Goal: Information Seeking & Learning: Learn about a topic

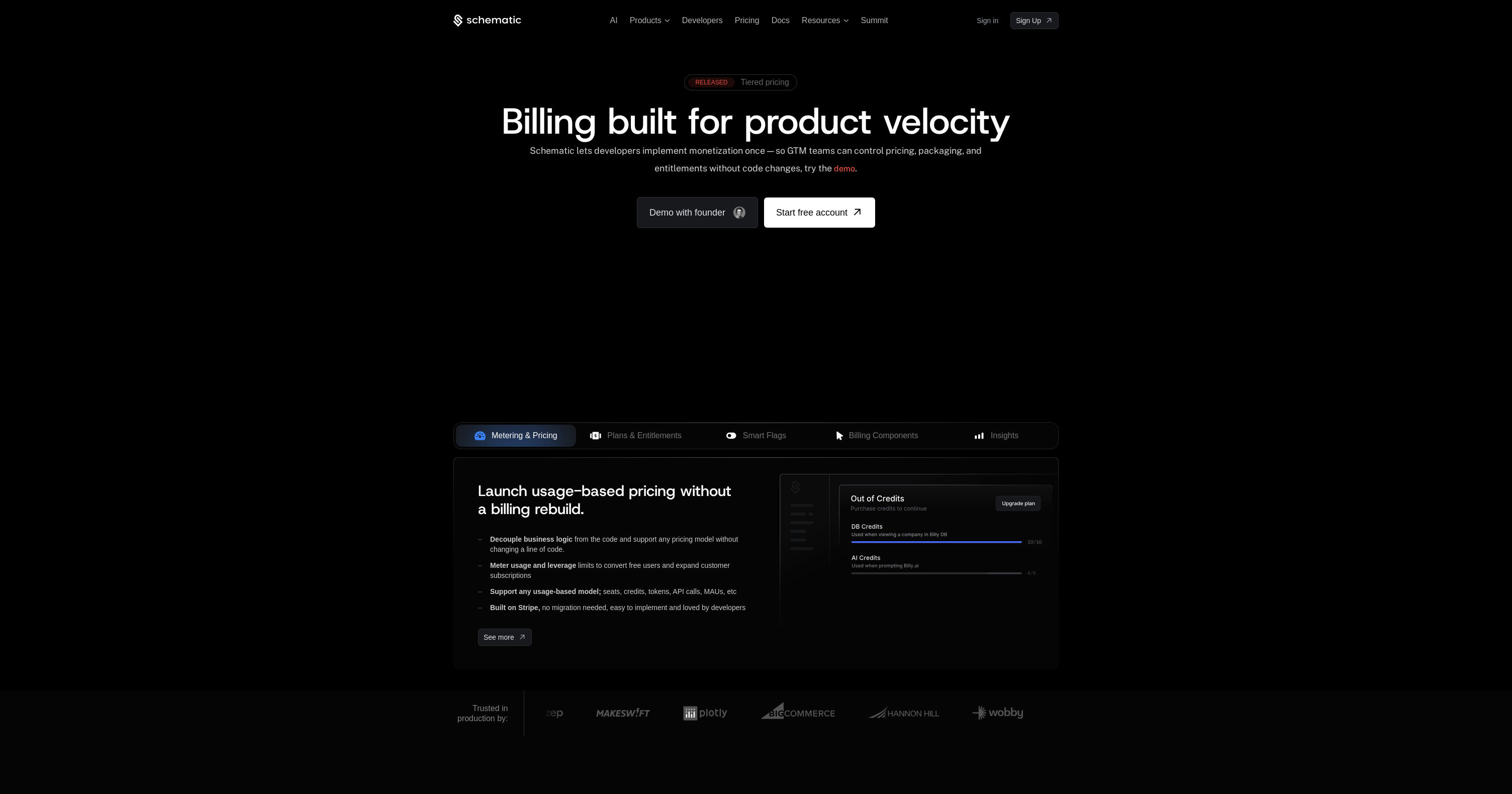
click at [720, 82] on div "RELEASED" at bounding box center [711, 82] width 46 height 10
click at [588, 43] on div "RELEASED Tiered pricing Billing built for product velocity Schematic lets devel…" at bounding box center [755, 149] width 653 height 239
click at [611, 21] on span "AI" at bounding box center [614, 20] width 8 height 9
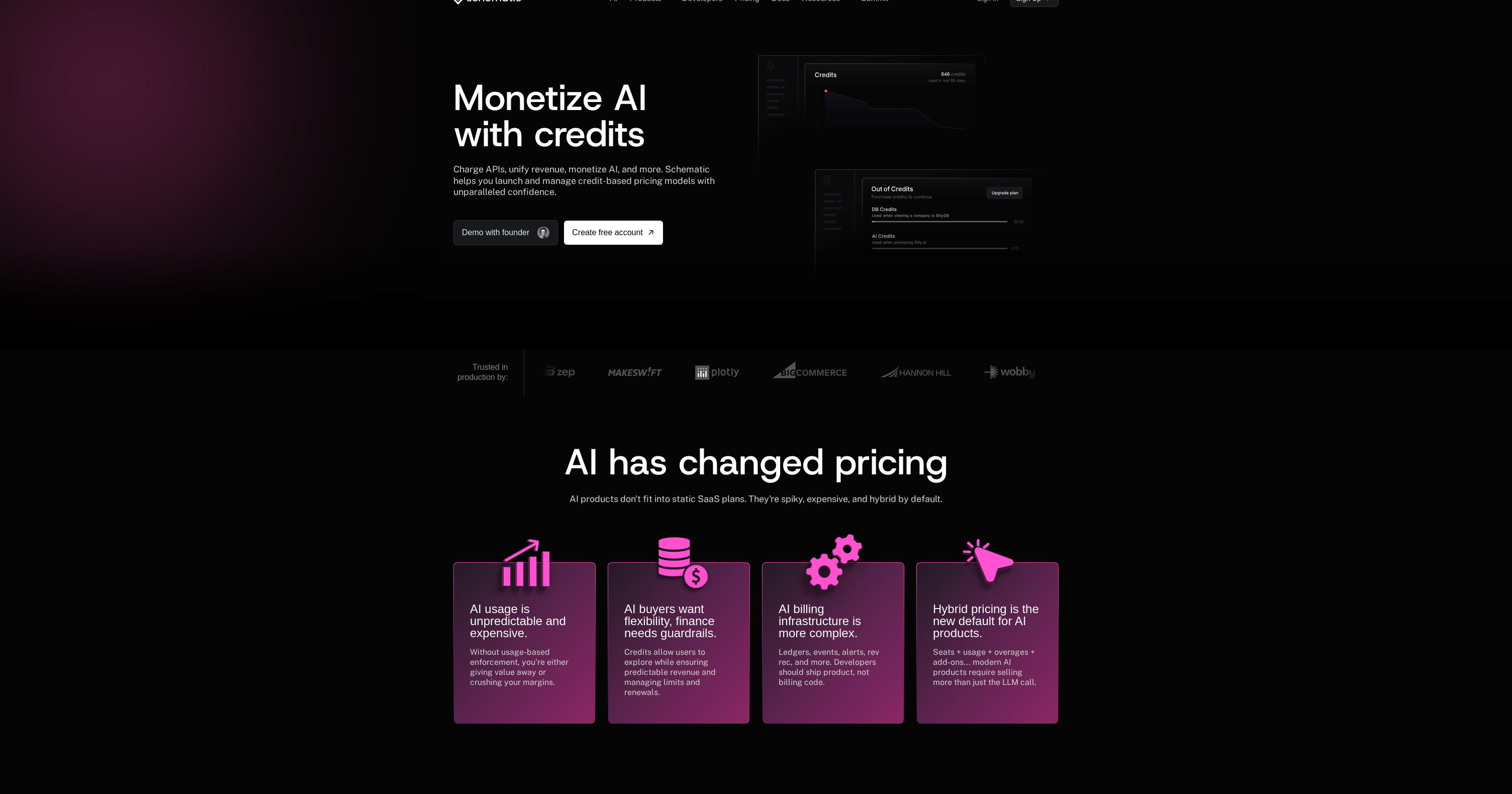
scroll to position [28, 0]
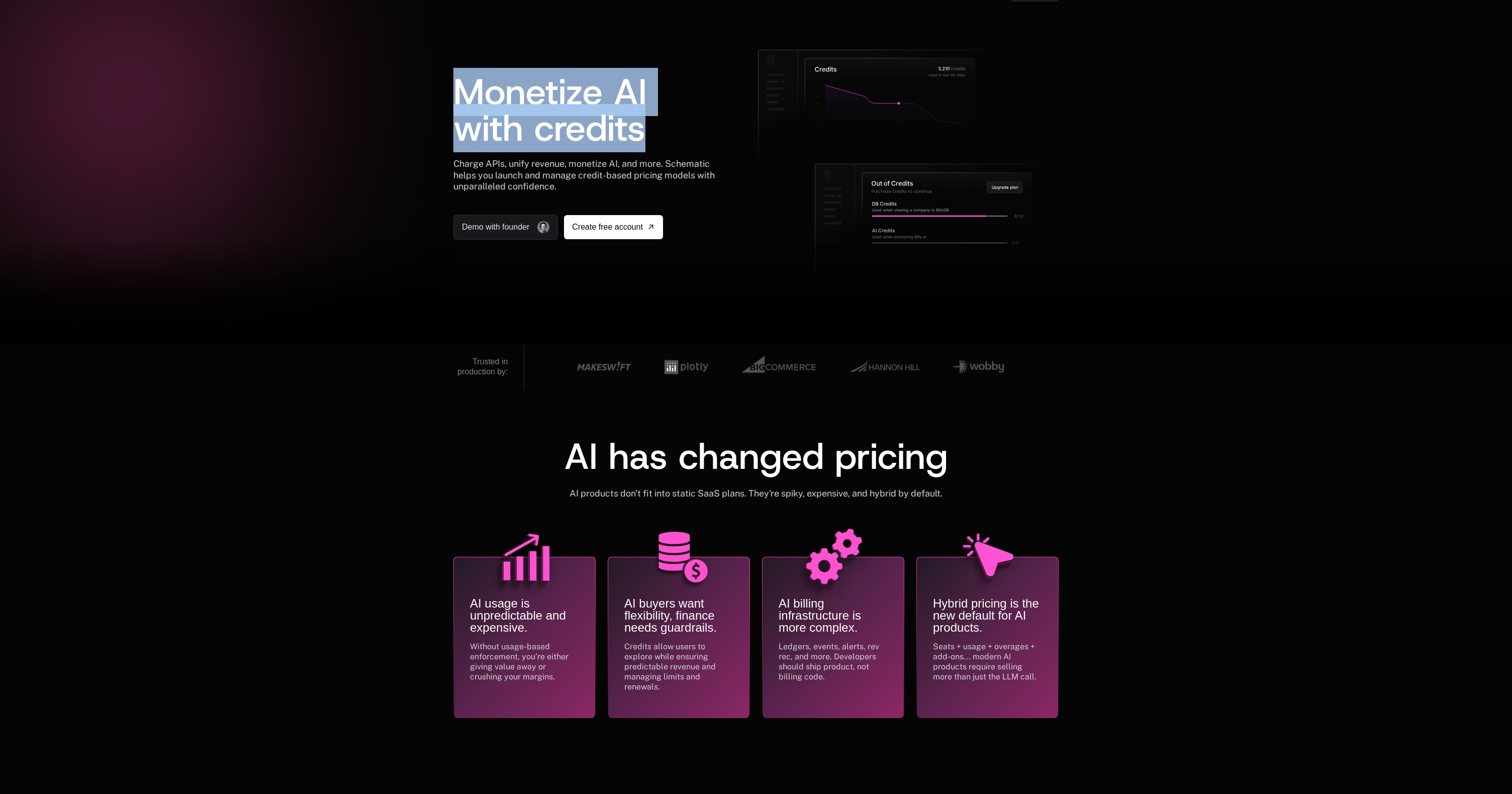
drag, startPoint x: 454, startPoint y: 90, endPoint x: 649, endPoint y: 129, distance: 198.9
click at [649, 129] on h1 "Monetize AI with credits" at bounding box center [589, 110] width 271 height 72
drag, startPoint x: 645, startPoint y: 136, endPoint x: 453, endPoint y: 106, distance: 194.3
click at [453, 106] on div "AI Products Developers Pricing Docs Resources Summit Sign in Sign Up Monetize A…" at bounding box center [756, 158] width 1512 height 372
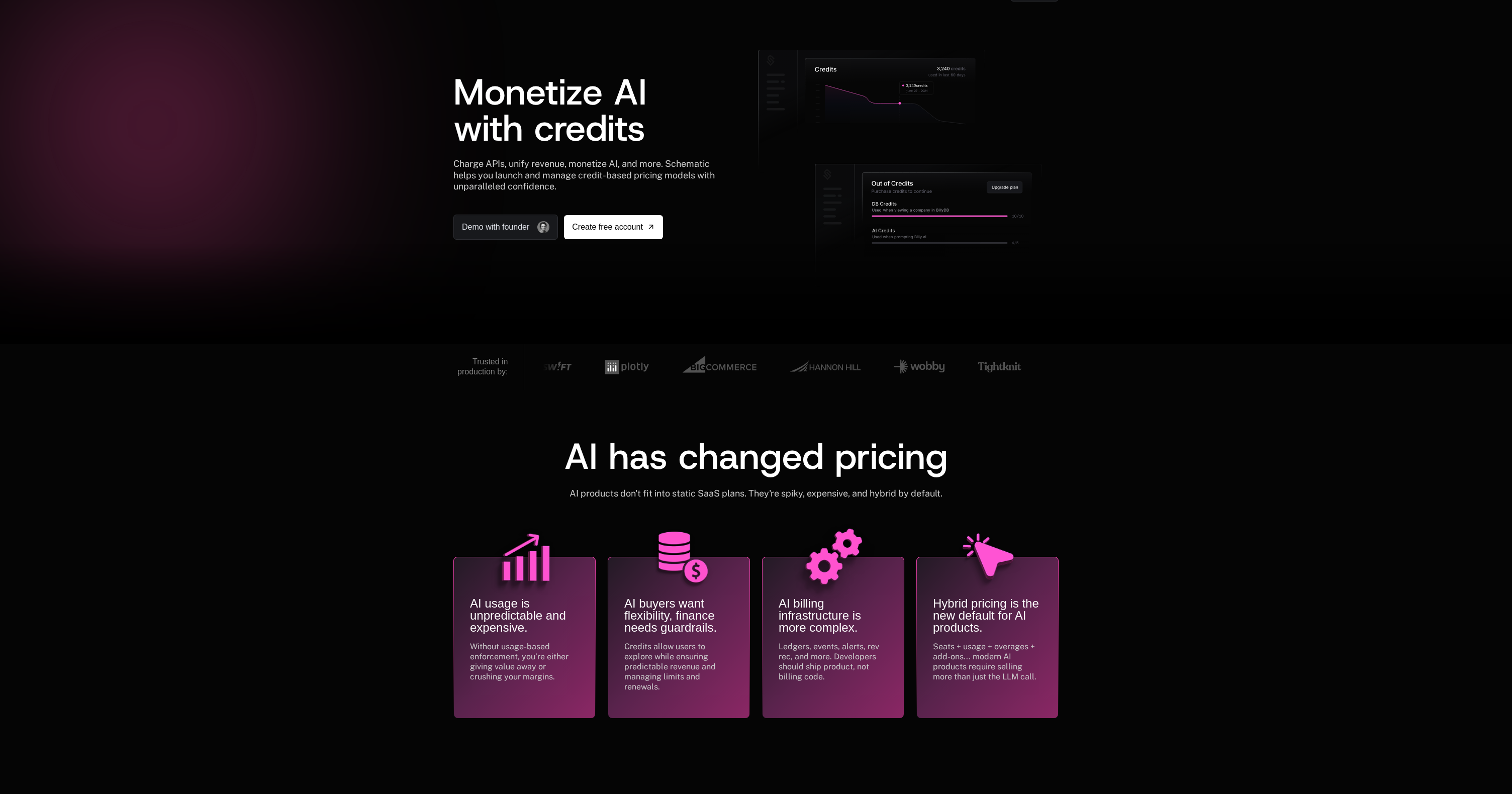
click at [455, 103] on span "Monetize AI with credits" at bounding box center [550, 110] width 194 height 85
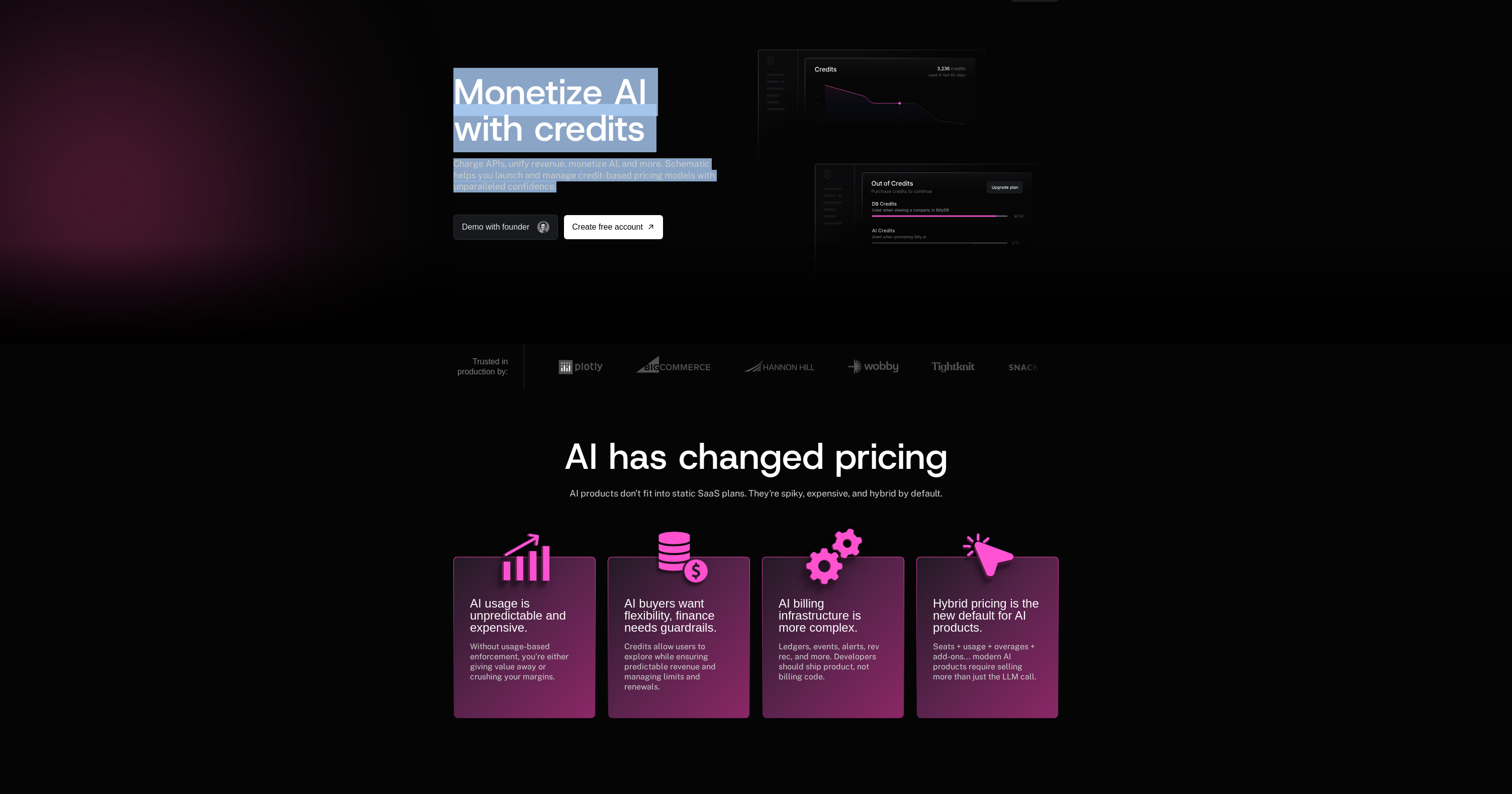
drag, startPoint x: 454, startPoint y: 93, endPoint x: 674, endPoint y: 188, distance: 239.6
click at [674, 188] on div "Monetize AI with credits Charge APIs, unify revenue, monetize AI, and more. Sch…" at bounding box center [589, 145] width 271 height 190
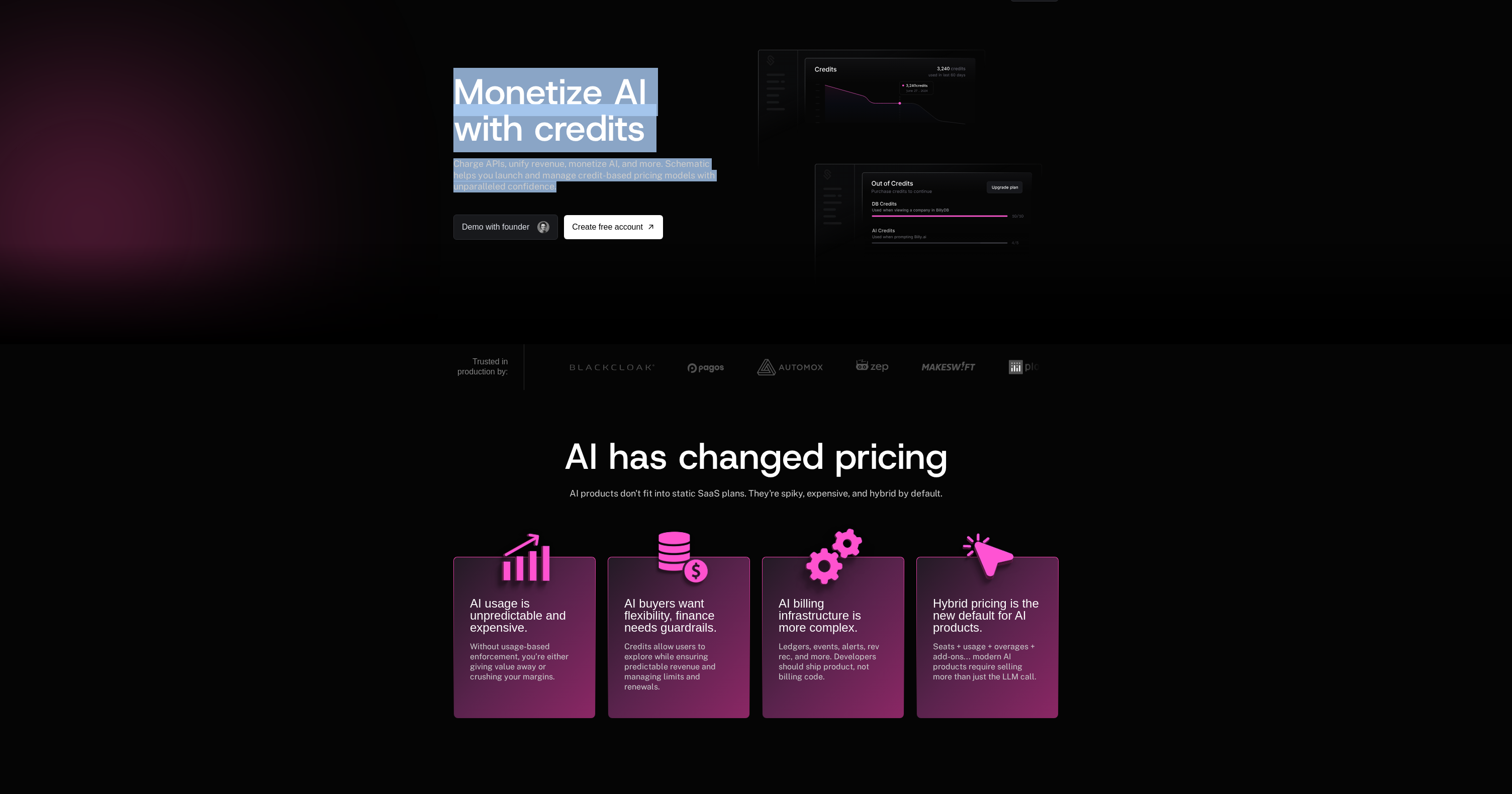
scroll to position [0, 0]
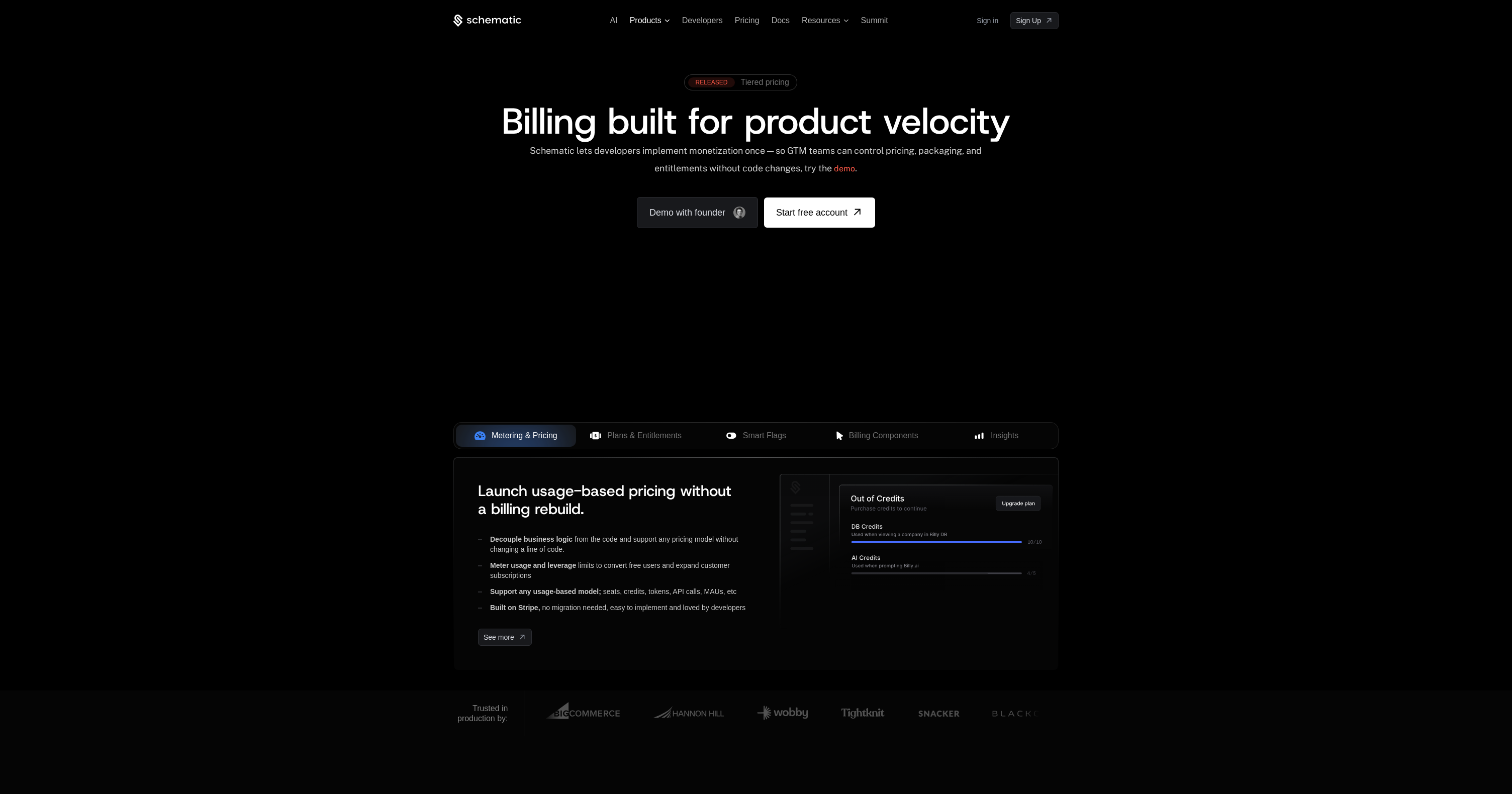
click at [652, 22] on span "Products" at bounding box center [646, 20] width 32 height 9
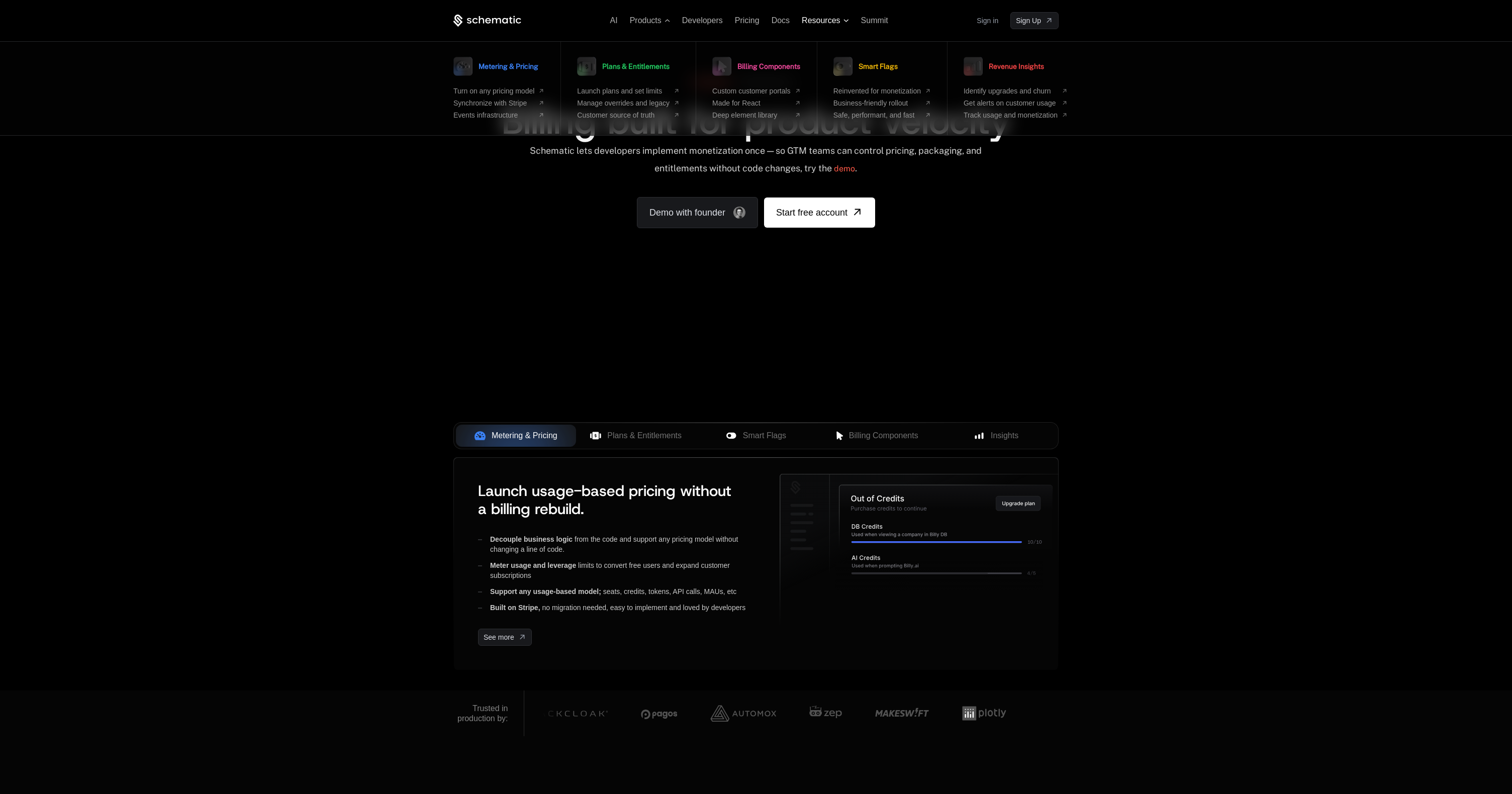
click at [834, 19] on span "Resources" at bounding box center [821, 20] width 38 height 9
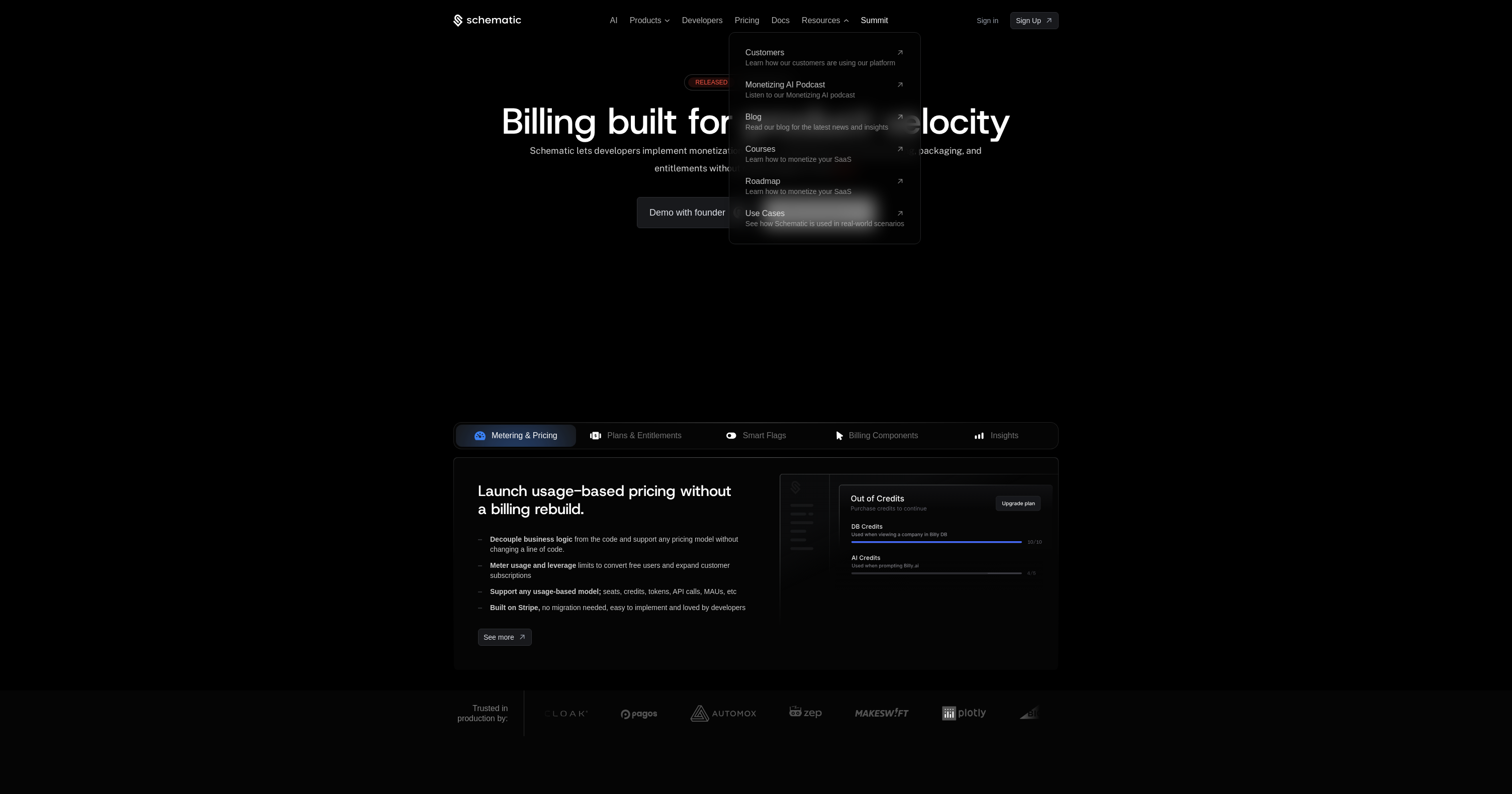
click at [876, 22] on span "Summit" at bounding box center [875, 20] width 27 height 9
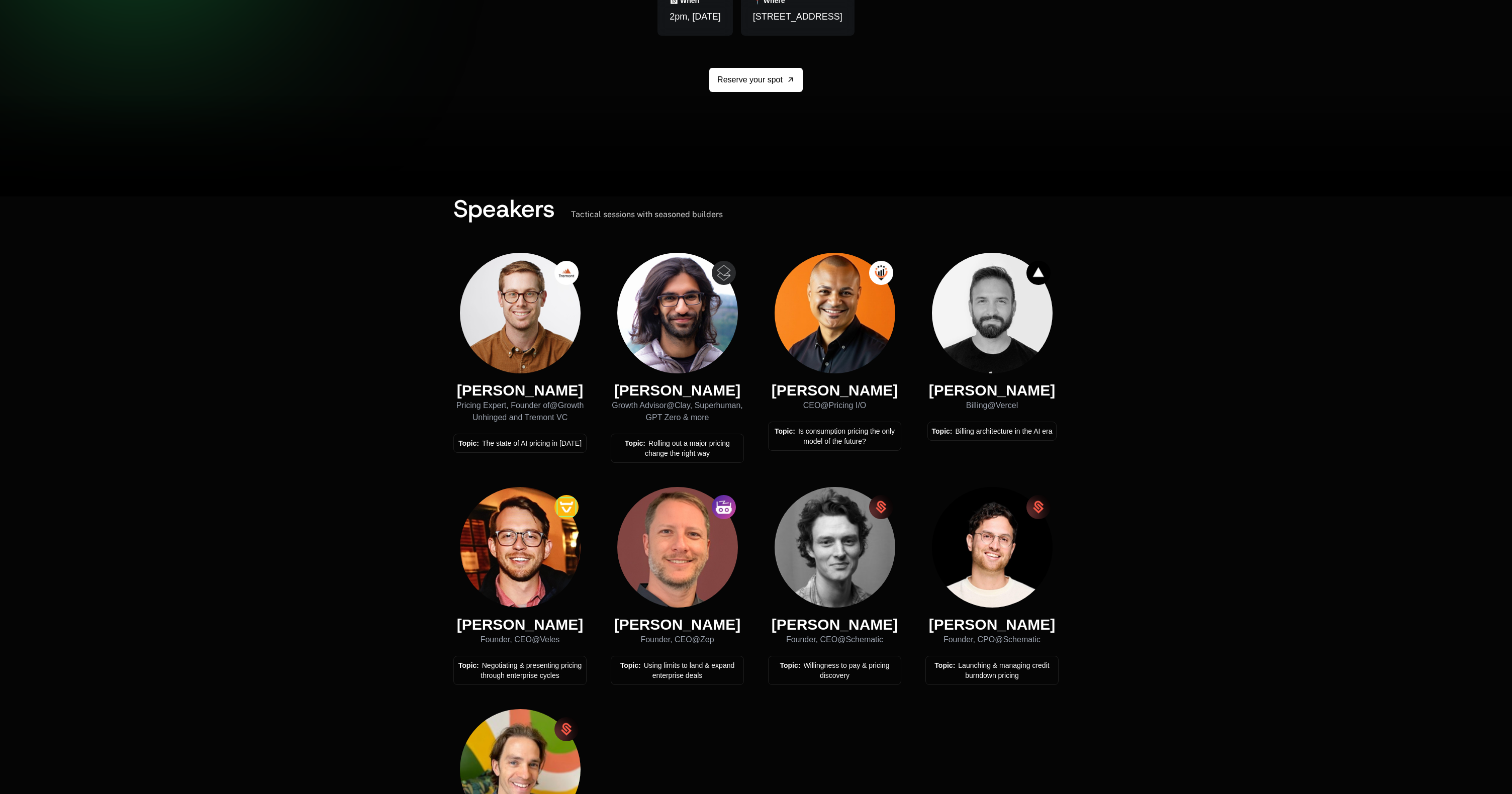
scroll to position [229, 0]
click at [1164, 442] on div "Speakers Tactical sessions with seasoned builders Kyle Poyar Pricing Expert, Fo…" at bounding box center [756, 575] width 1512 height 759
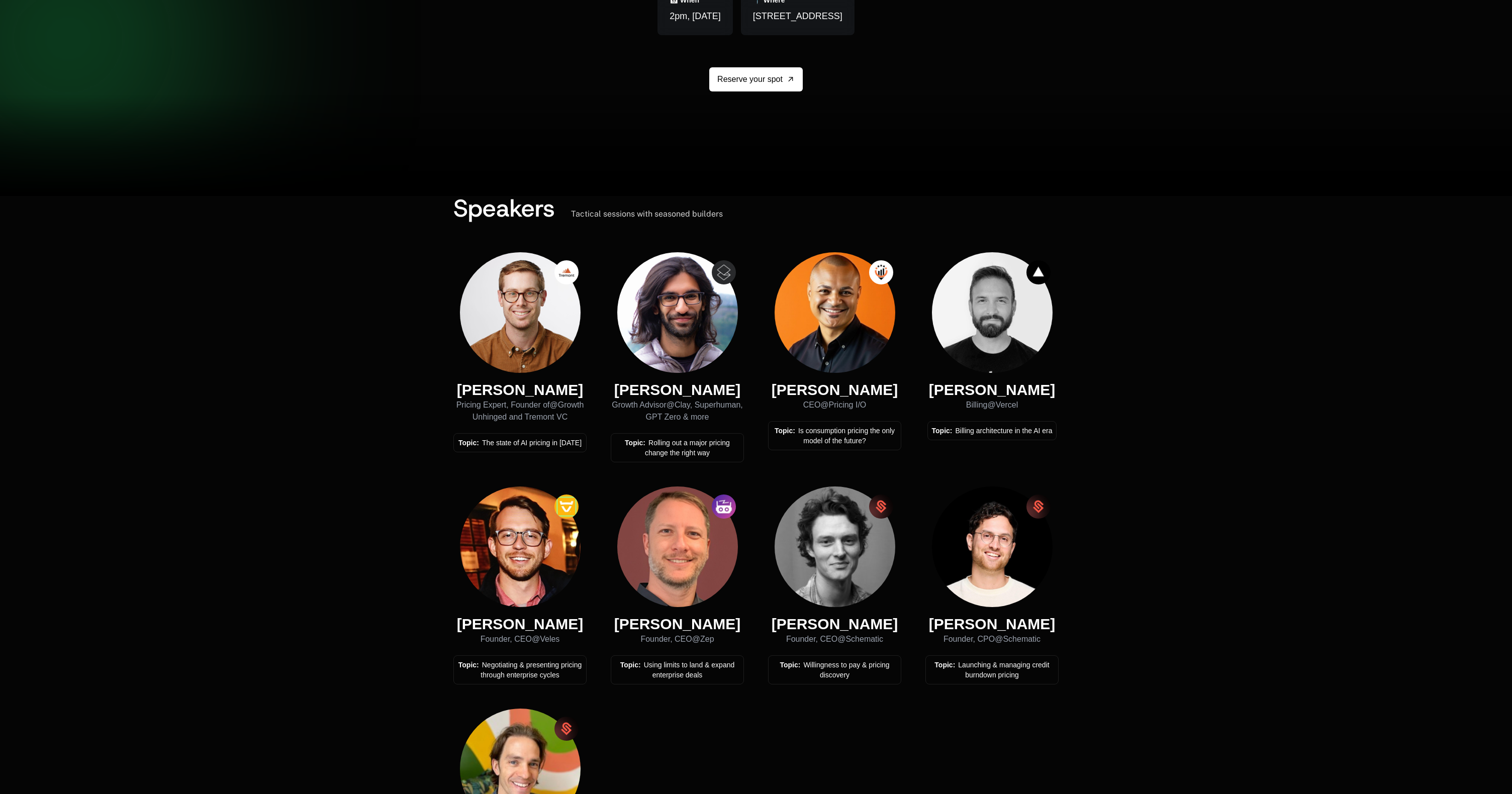
click at [368, 509] on div "Speakers Tactical sessions with seasoned builders Kyle Poyar Pricing Expert, Fo…" at bounding box center [756, 575] width 1512 height 759
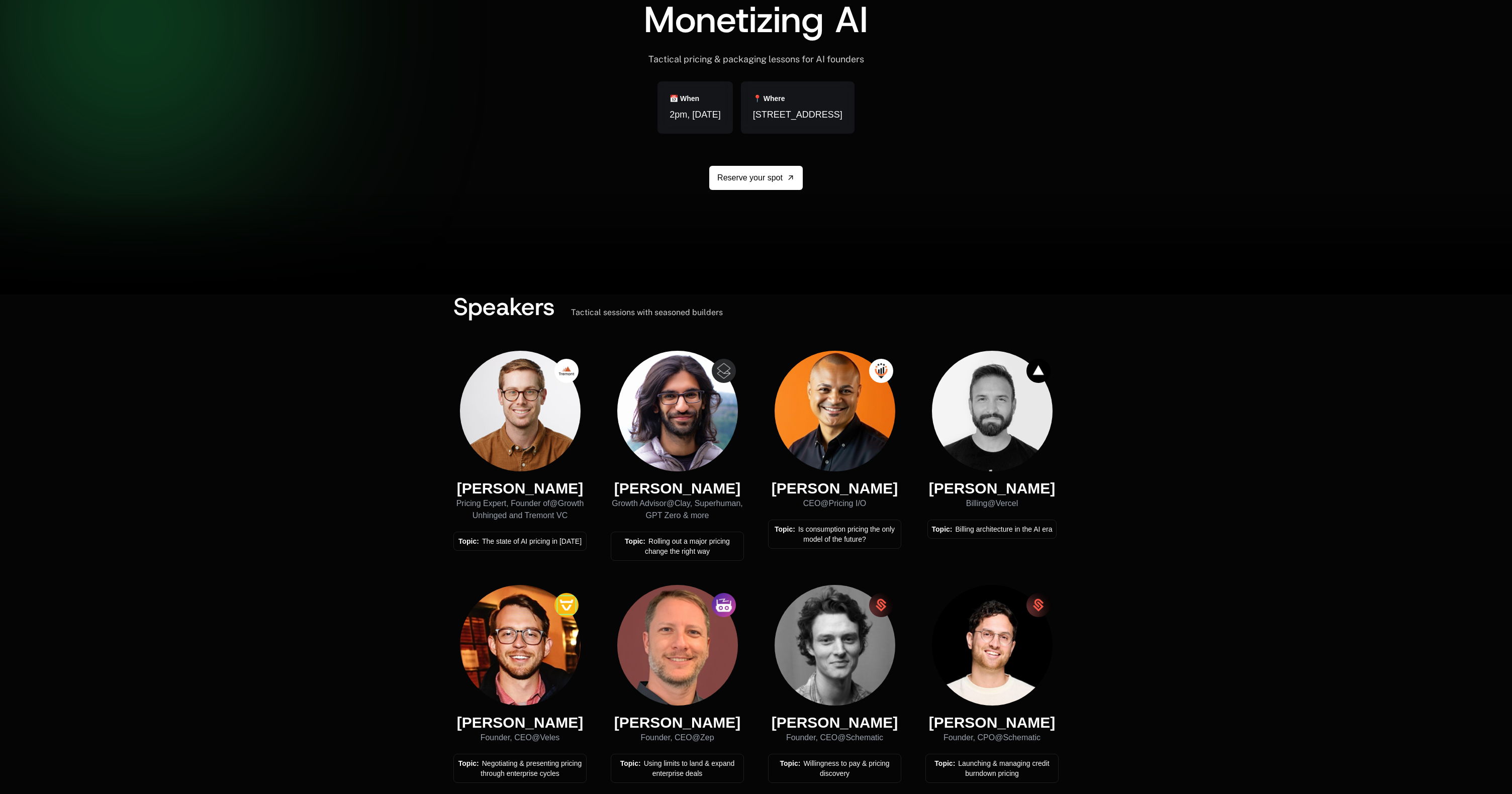
scroll to position [0, 0]
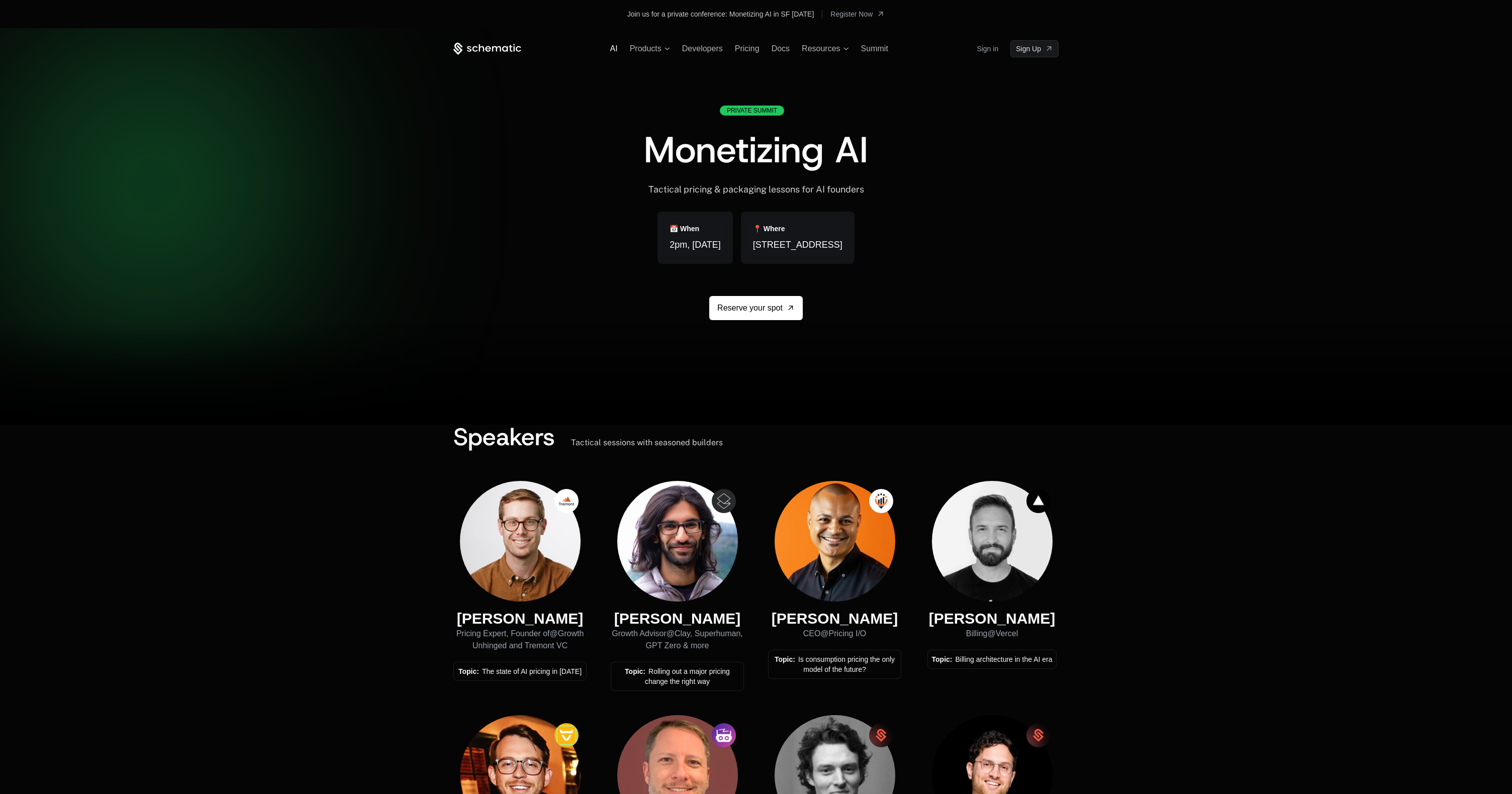
click at [612, 48] on span "AI" at bounding box center [614, 48] width 8 height 9
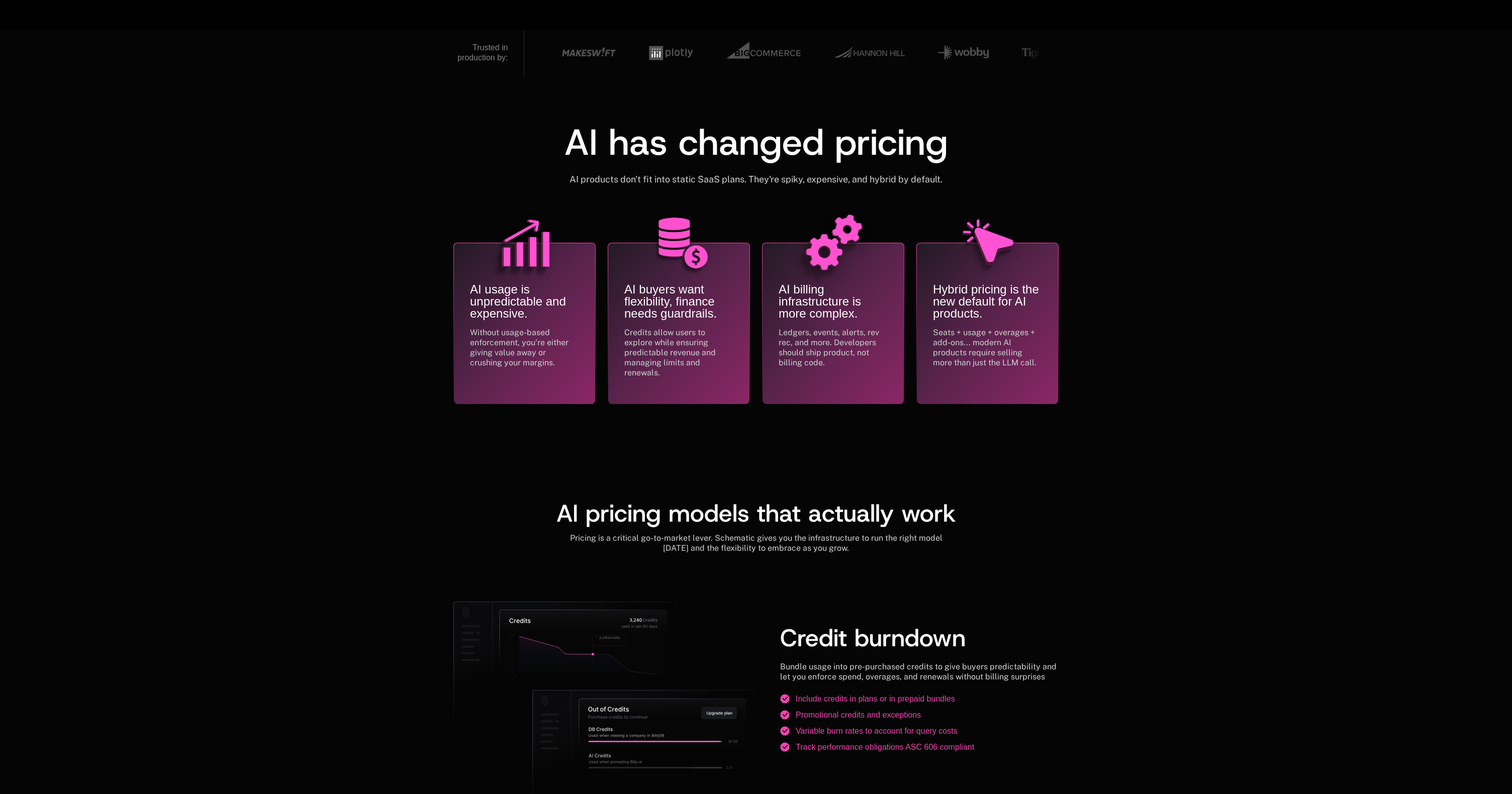
scroll to position [165, 0]
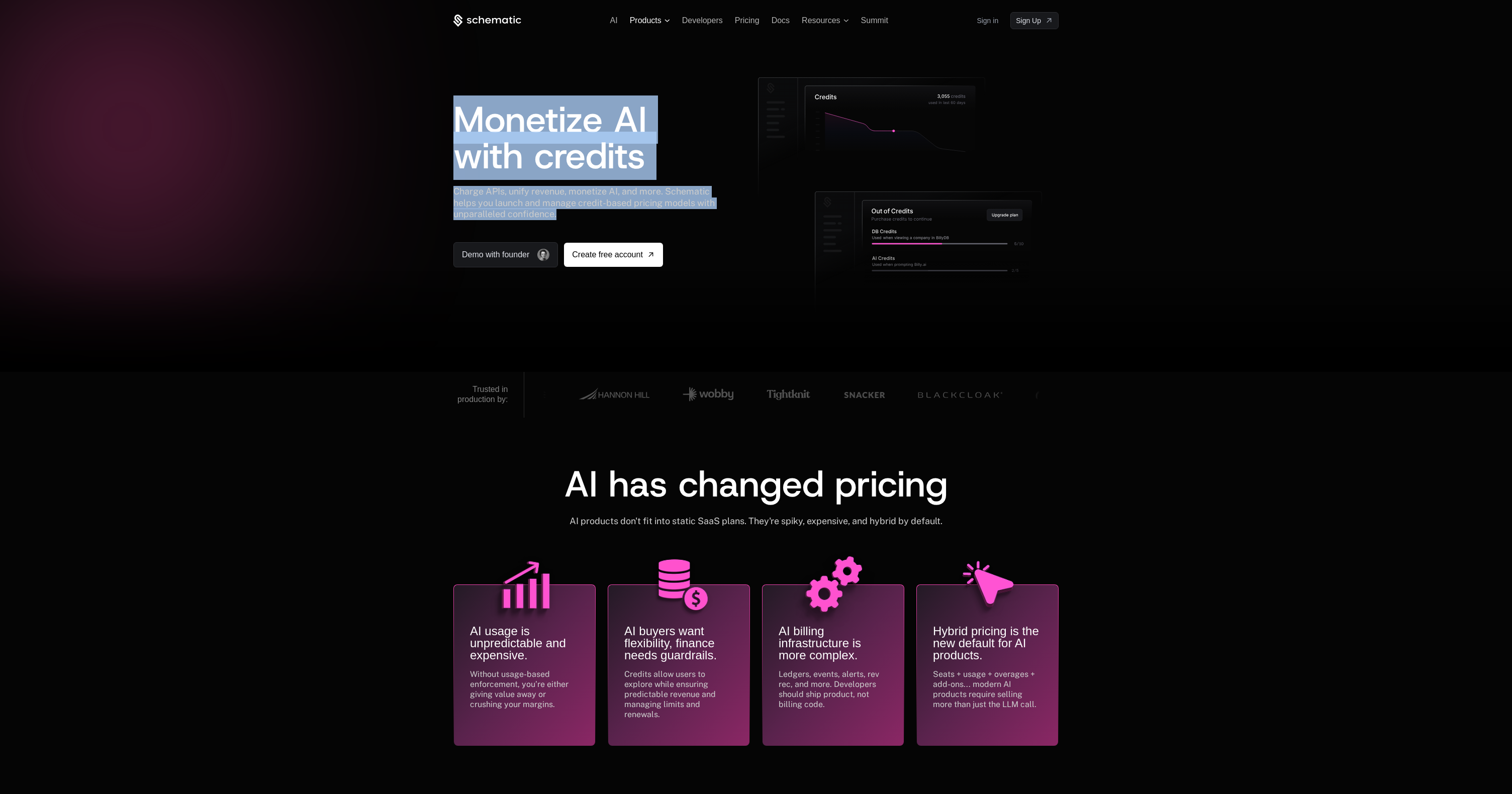
click at [652, 18] on span "Products" at bounding box center [646, 20] width 32 height 9
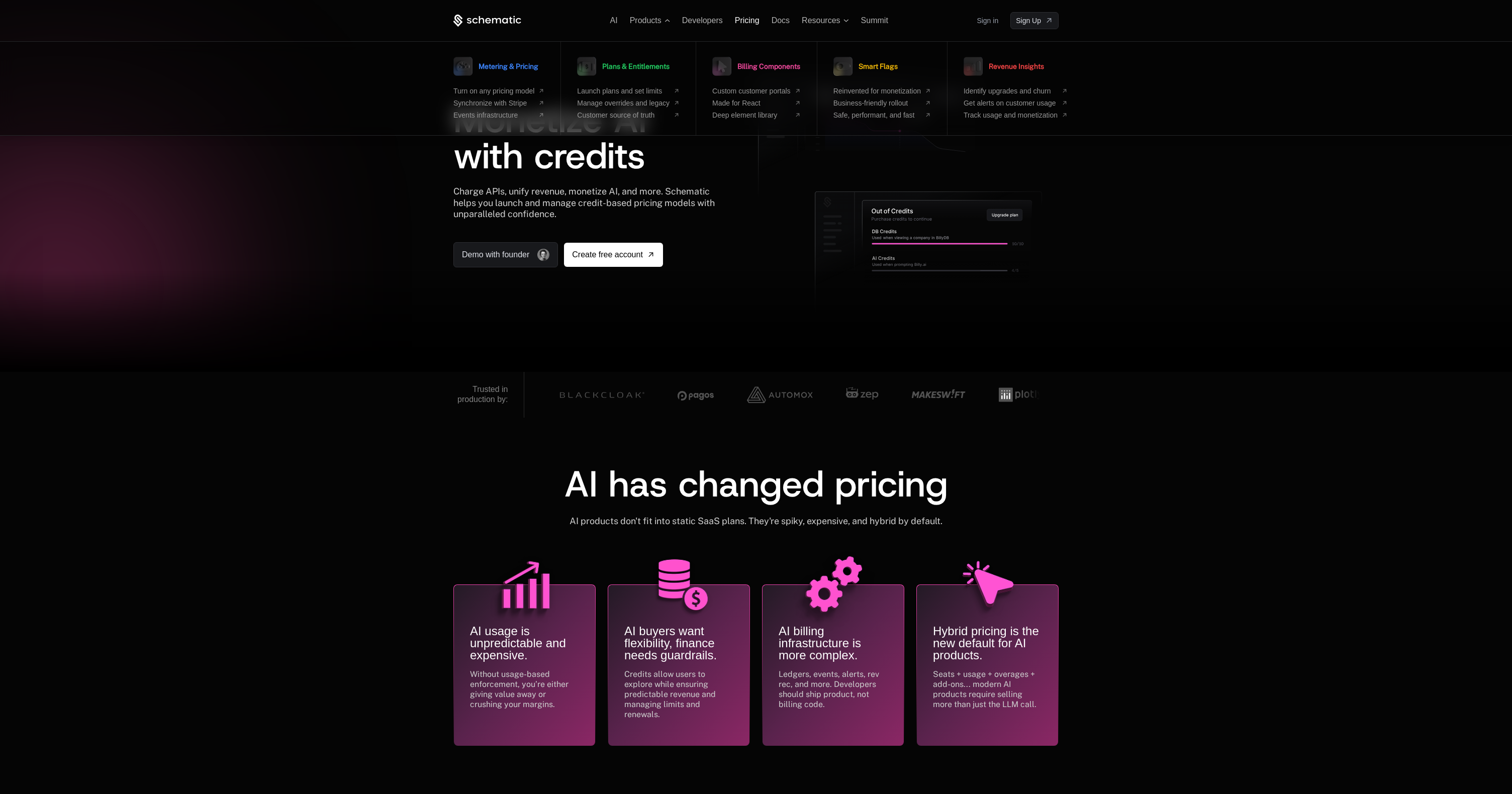
click at [753, 21] on span "Pricing" at bounding box center [747, 20] width 25 height 9
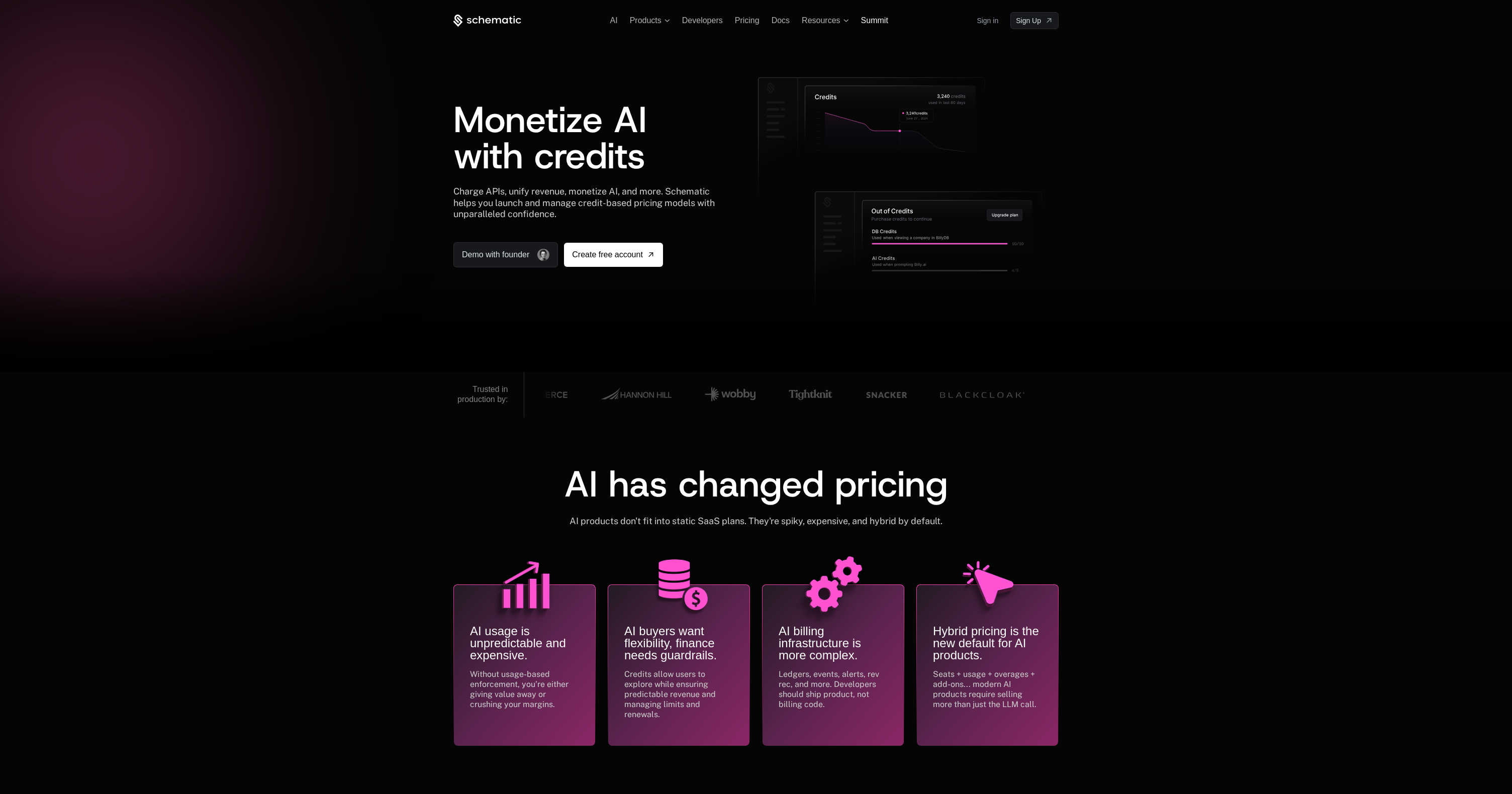
click at [870, 23] on span "Summit" at bounding box center [875, 20] width 27 height 9
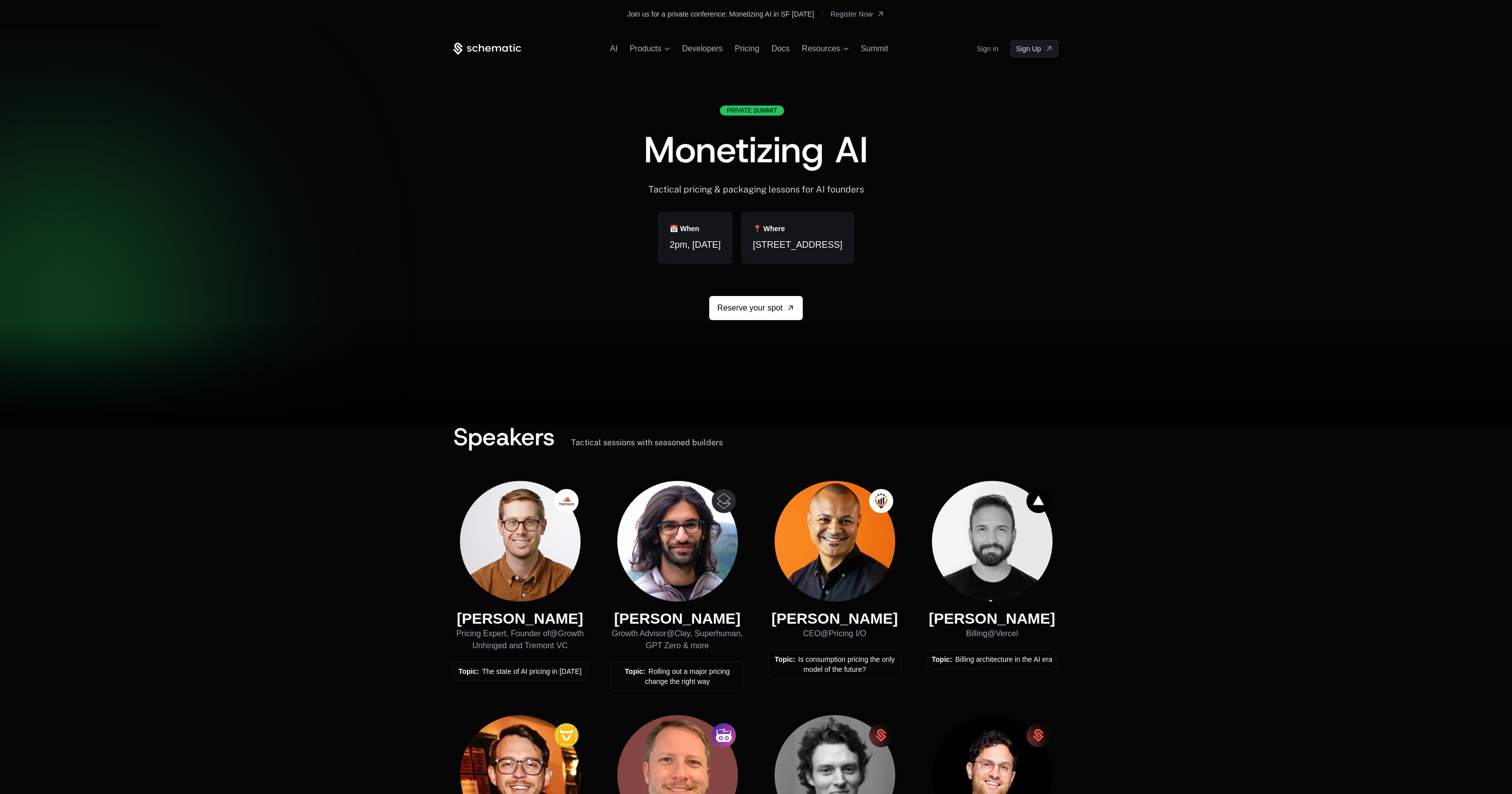
scroll to position [202, 0]
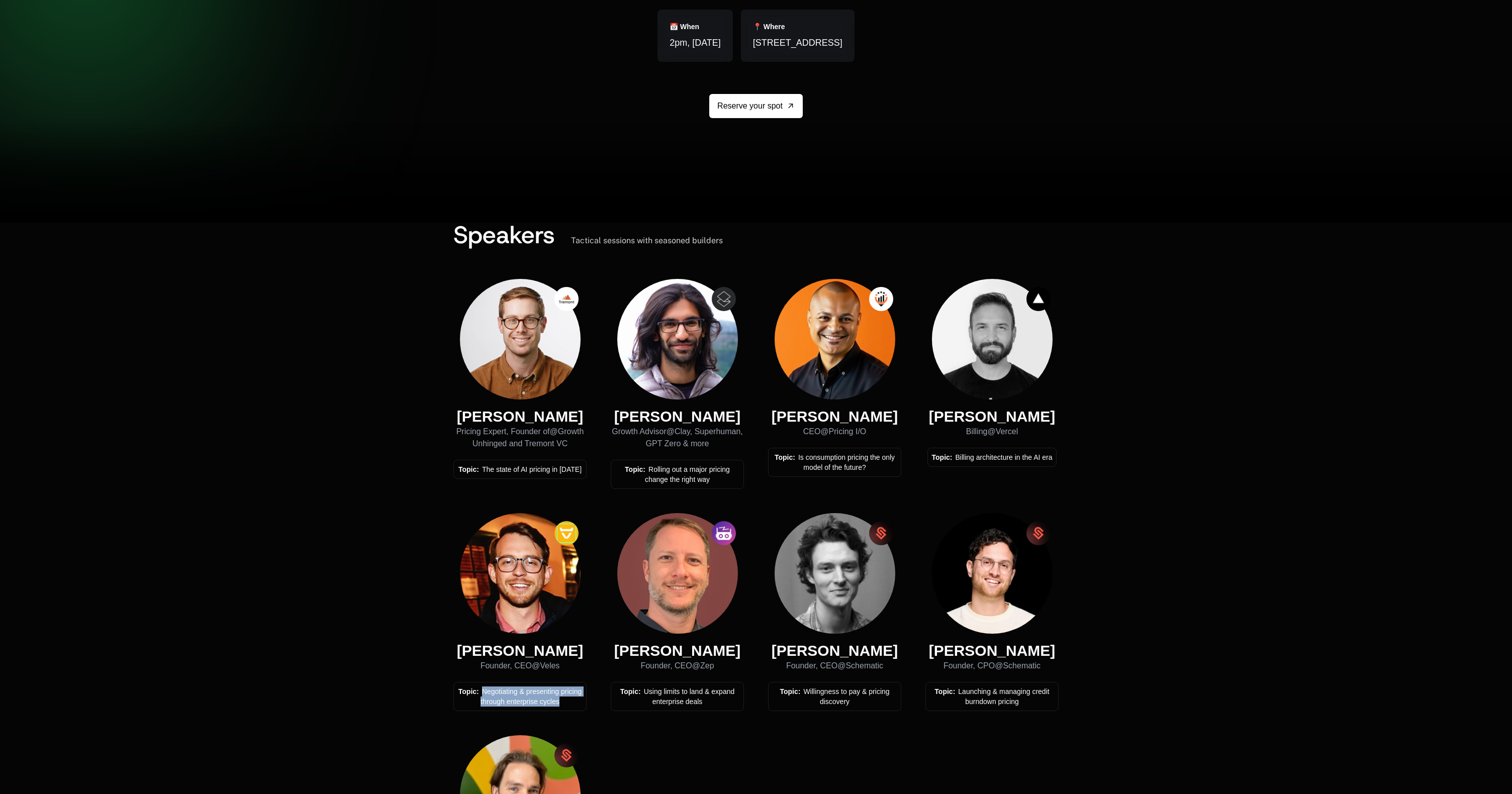
drag, startPoint x: 479, startPoint y: 693, endPoint x: 572, endPoint y: 704, distance: 93.6
click at [572, 704] on div "Topic: Negotiating & presenting pricing through enterprise cycles" at bounding box center [520, 697] width 124 height 20
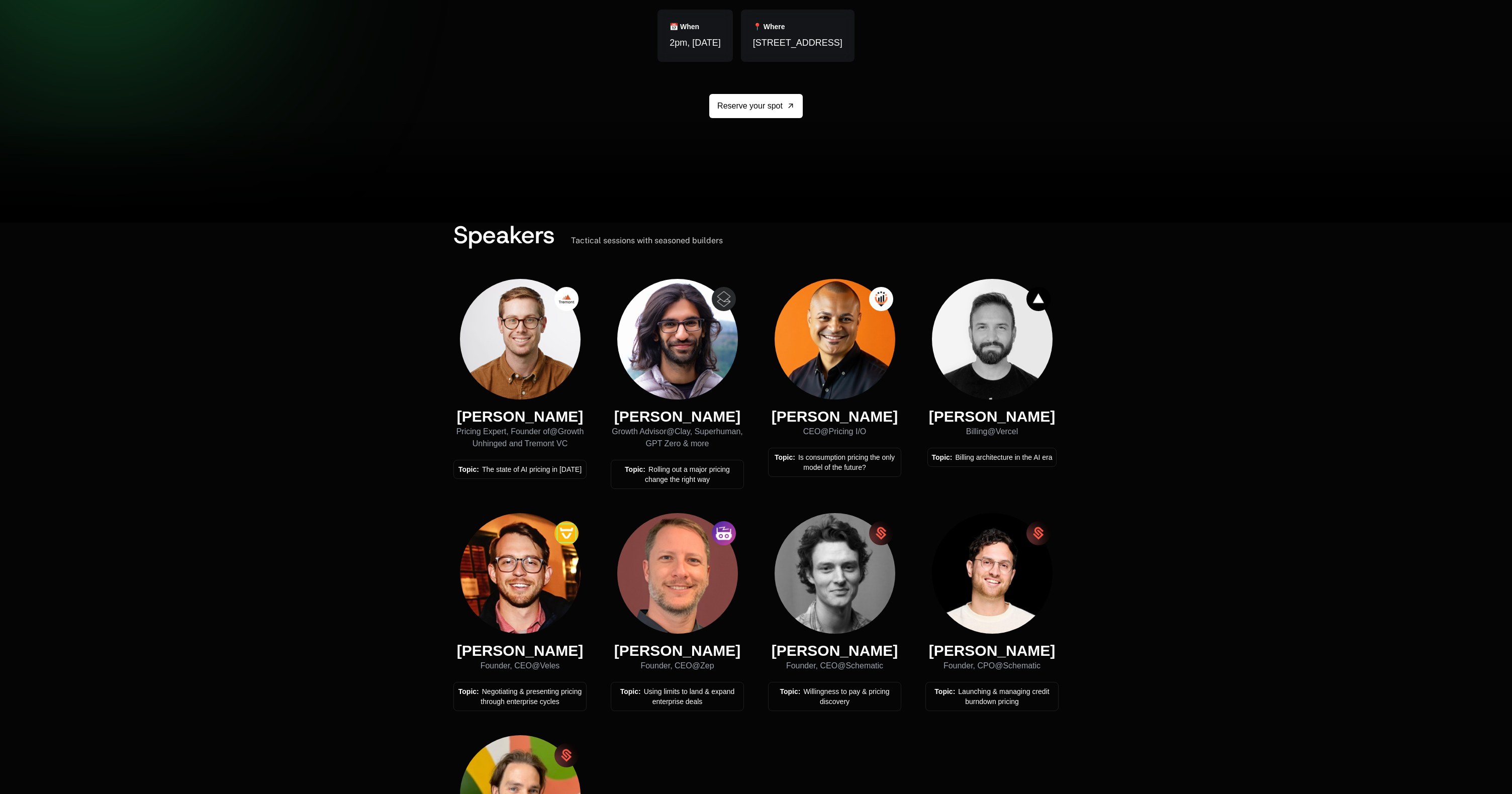
click at [385, 683] on div "Speakers Tactical sessions with seasoned builders Kyle Poyar Pricing Expert, Fo…" at bounding box center [756, 602] width 1512 height 759
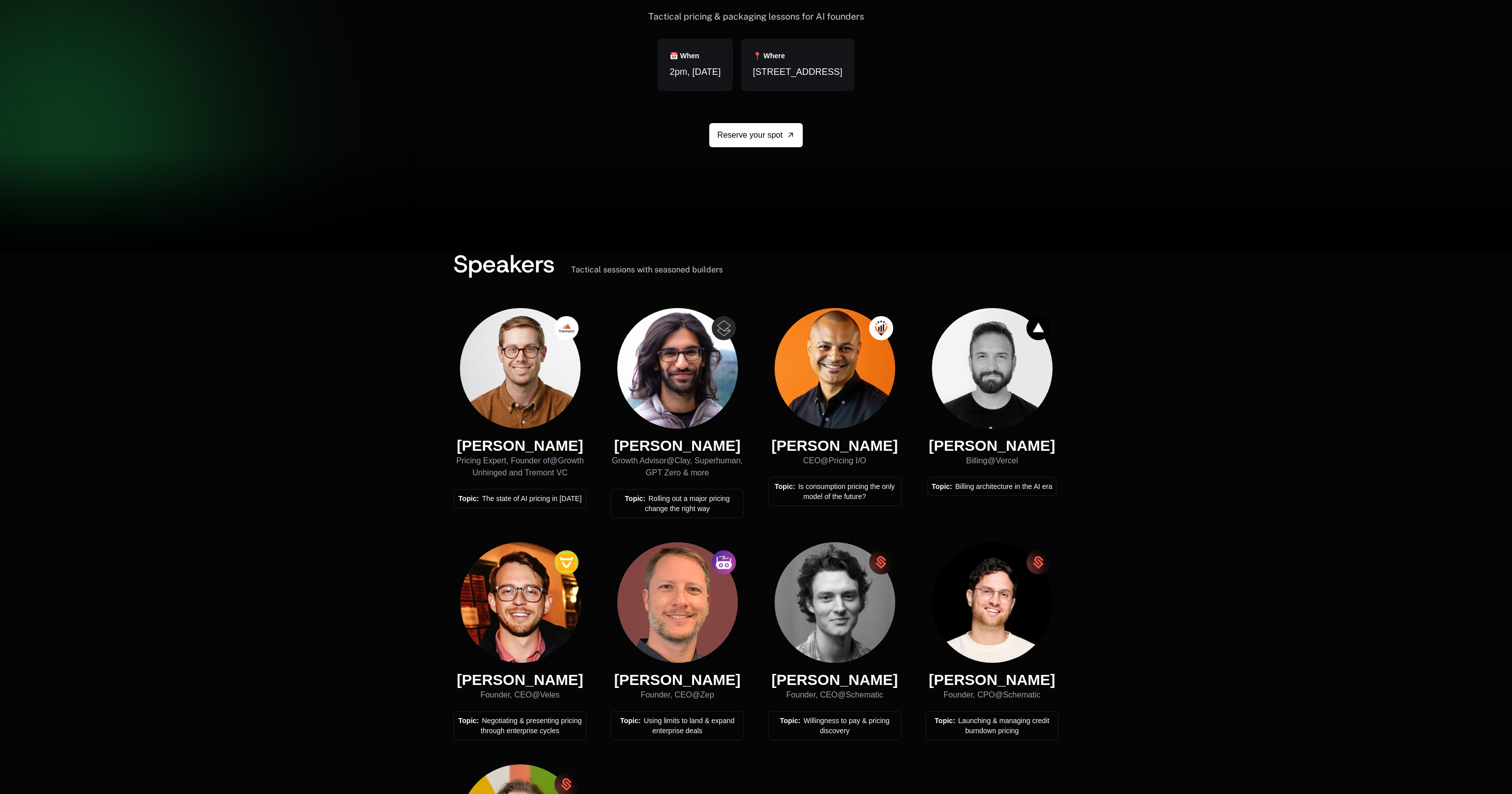
scroll to position [0, 0]
